Goal: Navigation & Orientation: Find specific page/section

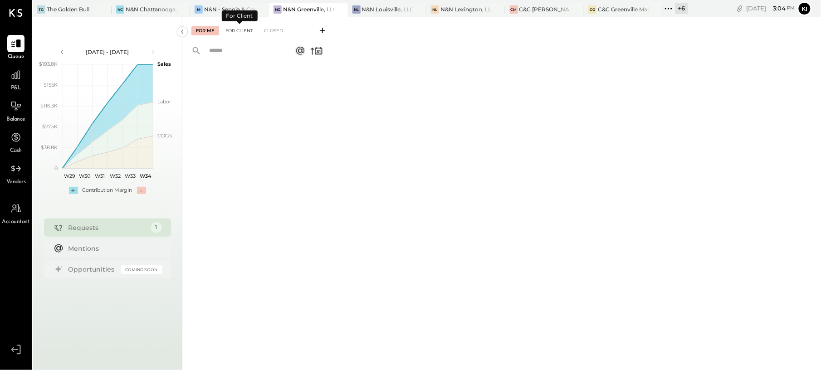
click at [242, 29] on div "For Client" at bounding box center [239, 30] width 37 height 9
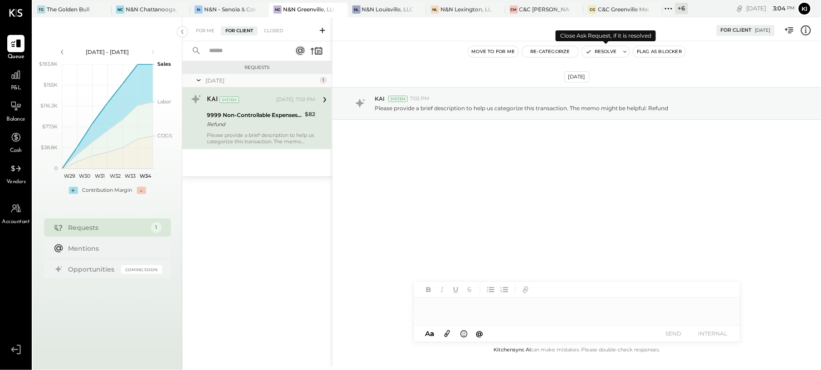
click at [596, 50] on button "Resolve" at bounding box center [601, 51] width 38 height 11
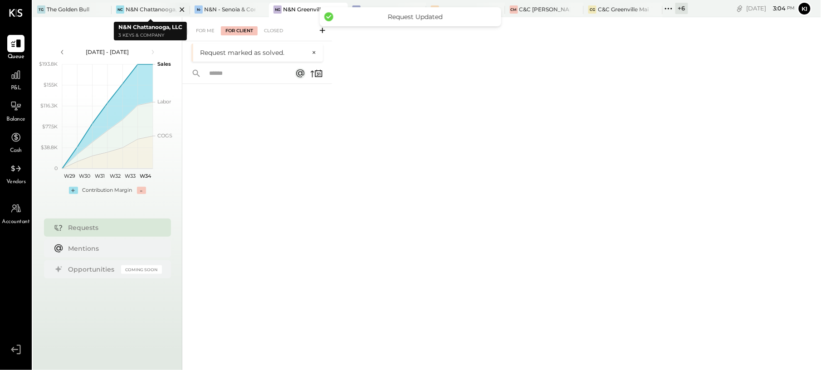
click at [167, 10] on div at bounding box center [174, 9] width 32 height 13
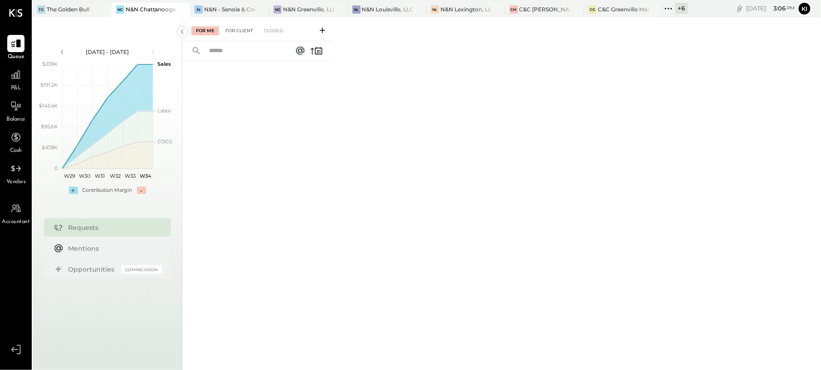
click at [240, 31] on div "For Client" at bounding box center [239, 30] width 37 height 9
click at [213, 8] on div "N&N - Senoia & Corporate" at bounding box center [229, 9] width 51 height 8
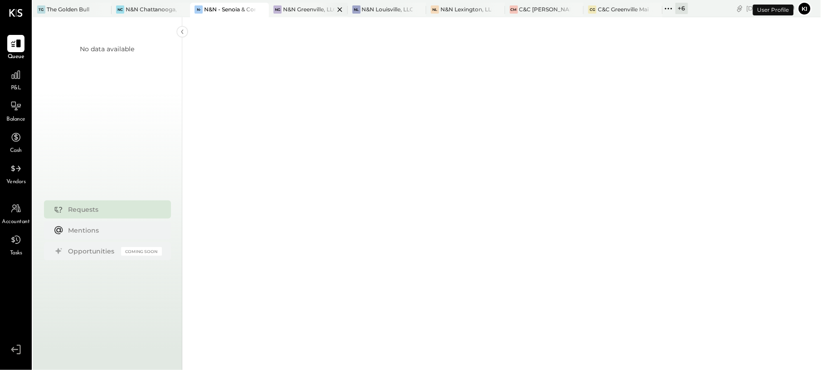
click at [301, 13] on div "NG N&N Greenville, LLC" at bounding box center [301, 9] width 65 height 8
